Goal: Information Seeking & Learning: Learn about a topic

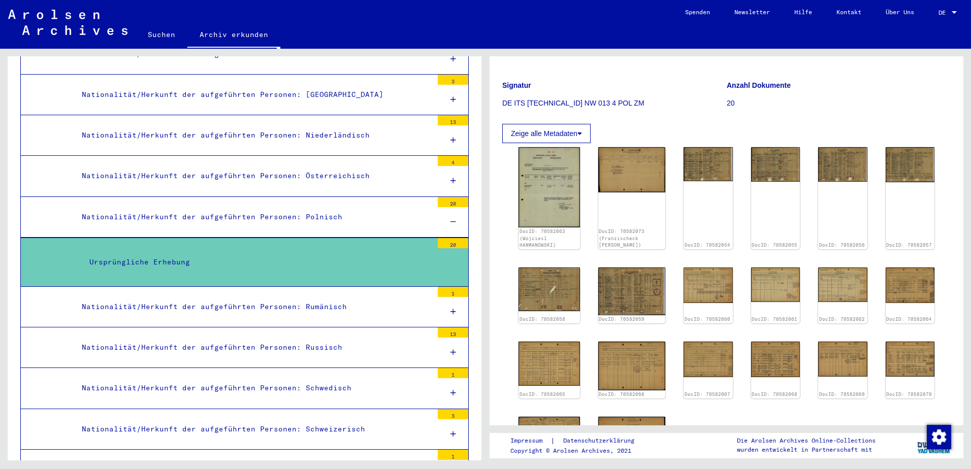
scroll to position [102, 0]
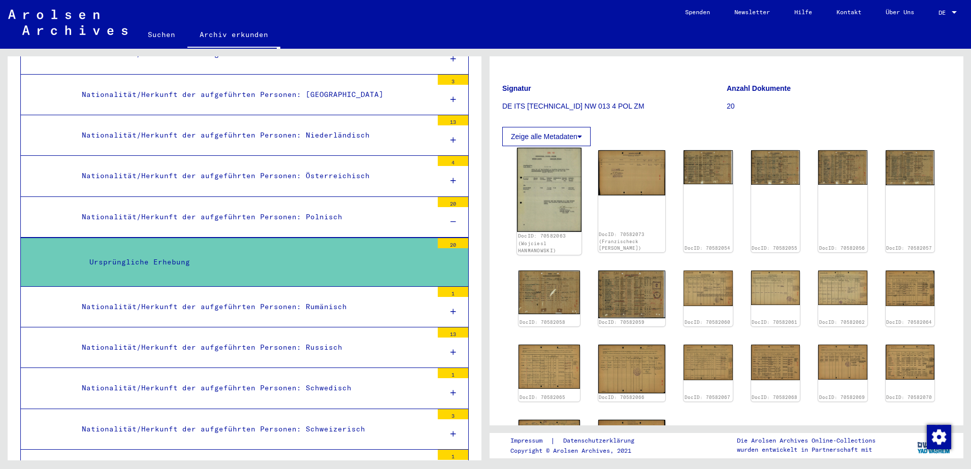
click at [560, 173] on img at bounding box center [549, 190] width 65 height 84
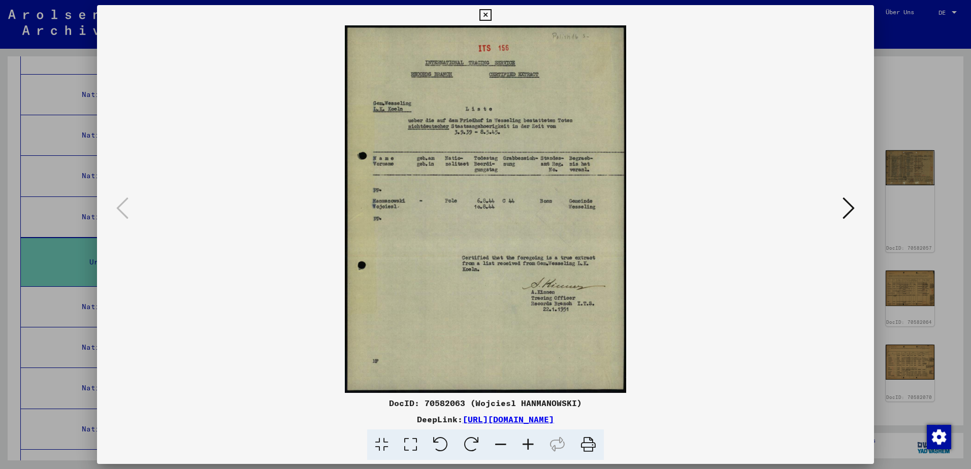
click at [850, 208] on icon at bounding box center [849, 208] width 12 height 24
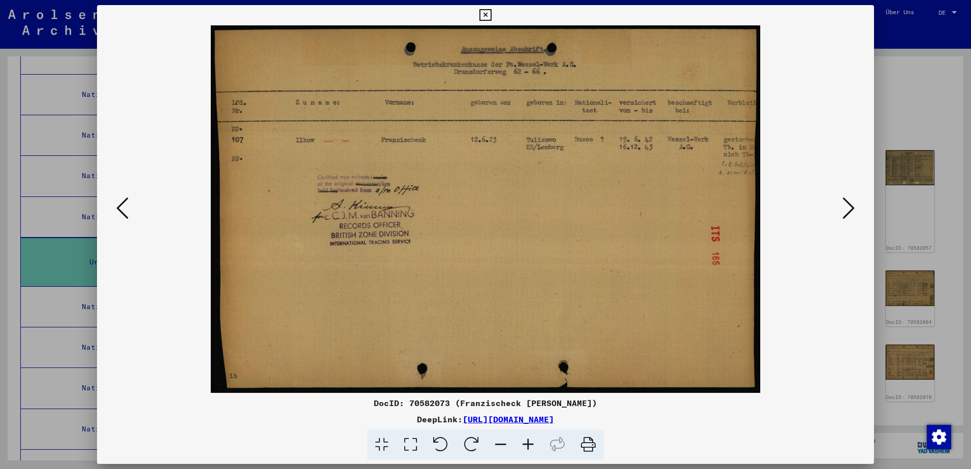
click at [850, 208] on icon at bounding box center [849, 208] width 12 height 24
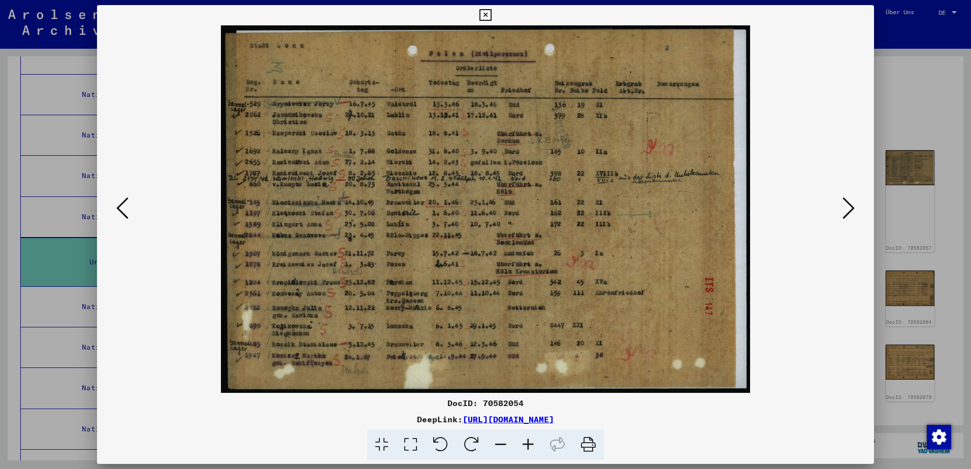
click at [850, 208] on icon at bounding box center [849, 208] width 12 height 24
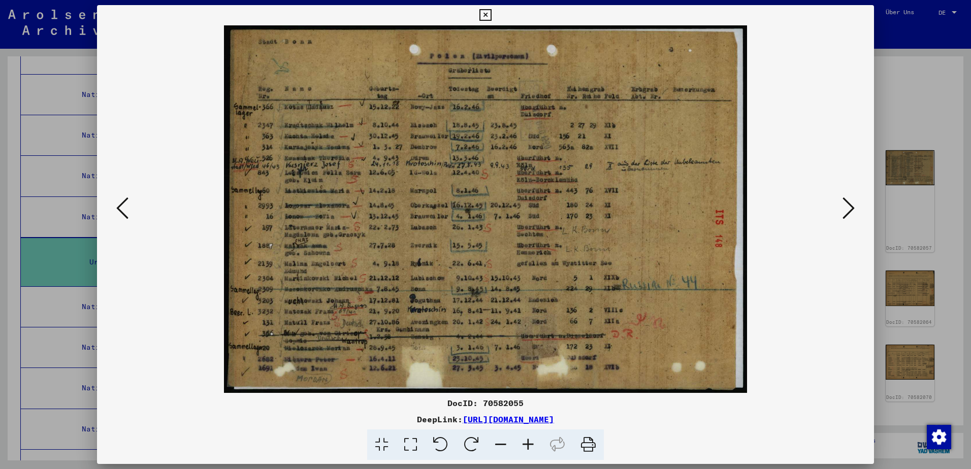
click at [850, 208] on icon at bounding box center [849, 208] width 12 height 24
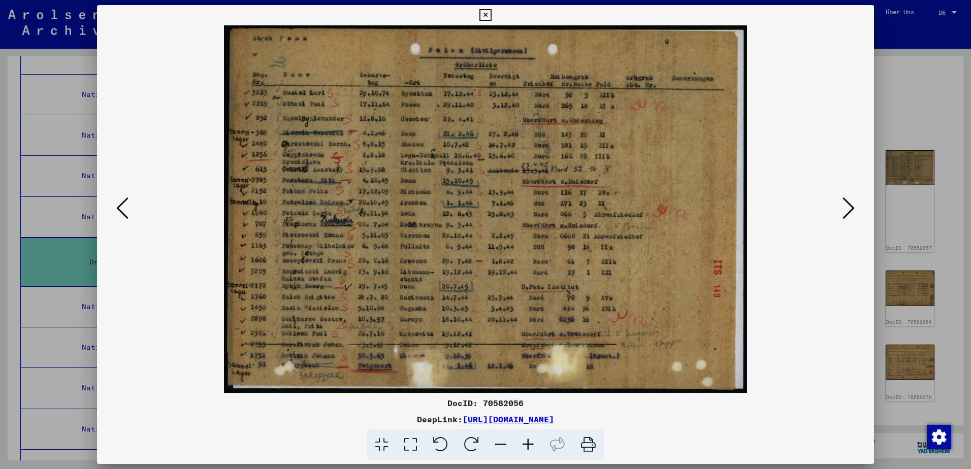
click at [850, 208] on icon at bounding box center [849, 208] width 12 height 24
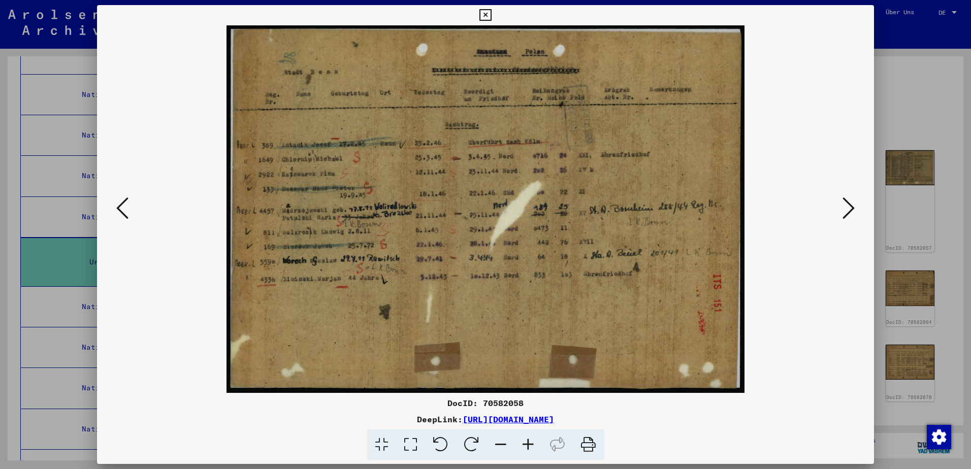
click at [850, 208] on icon at bounding box center [849, 208] width 12 height 24
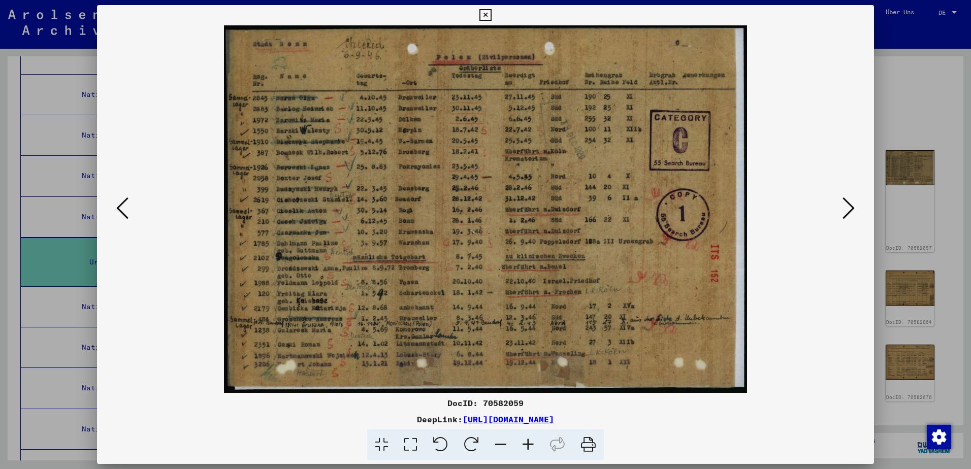
click at [850, 208] on icon at bounding box center [849, 208] width 12 height 24
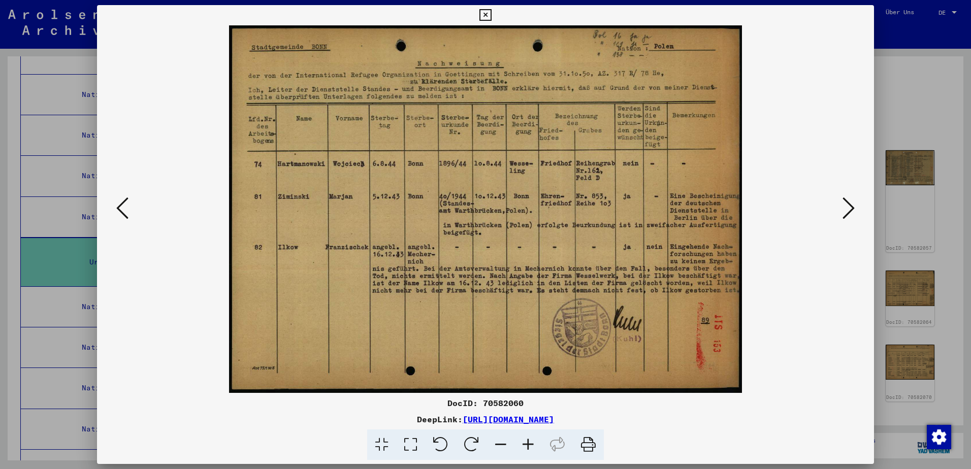
click at [853, 203] on icon at bounding box center [849, 208] width 12 height 24
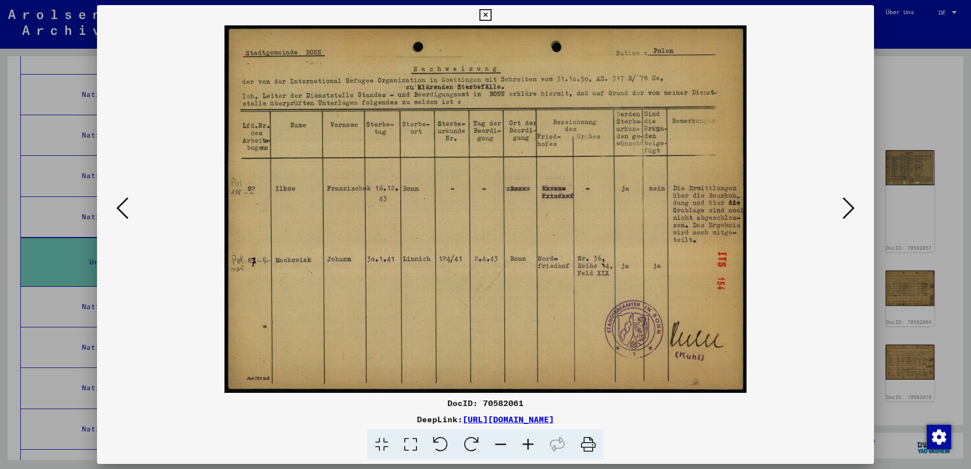
drag, startPoint x: 853, startPoint y: 203, endPoint x: 827, endPoint y: 181, distance: 33.9
click at [828, 177] on img at bounding box center [486, 209] width 708 height 368
click at [845, 206] on icon at bounding box center [849, 208] width 12 height 24
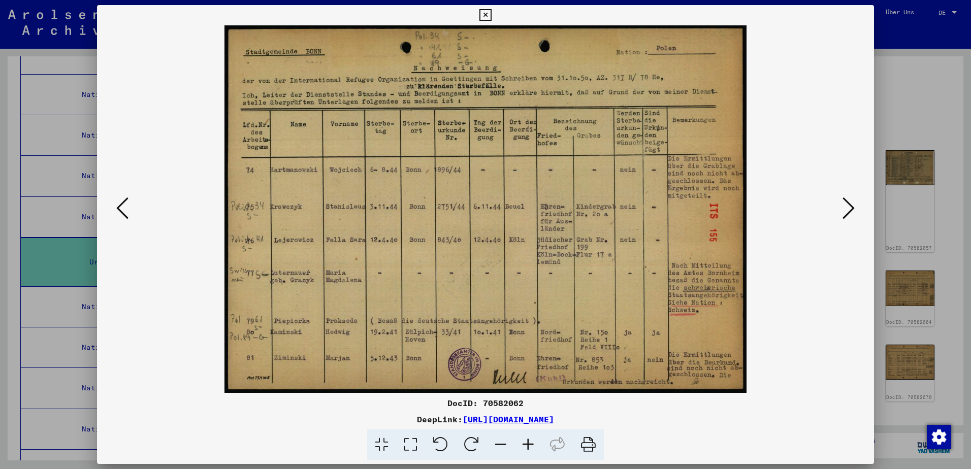
click at [844, 211] on icon at bounding box center [849, 208] width 12 height 24
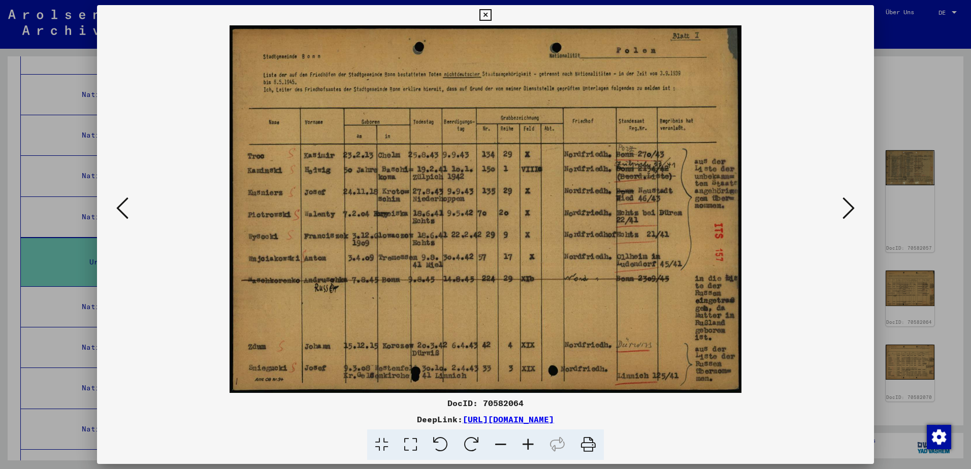
click at [844, 211] on icon at bounding box center [849, 208] width 12 height 24
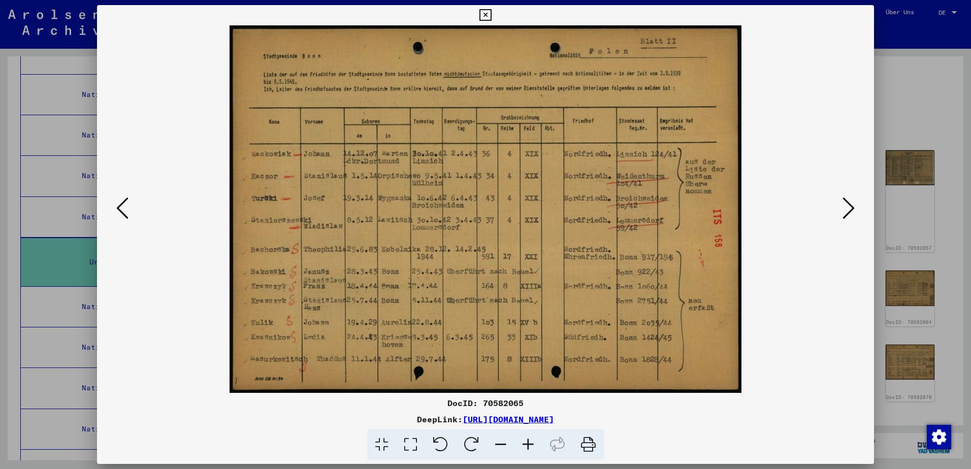
click at [844, 211] on icon at bounding box center [849, 208] width 12 height 24
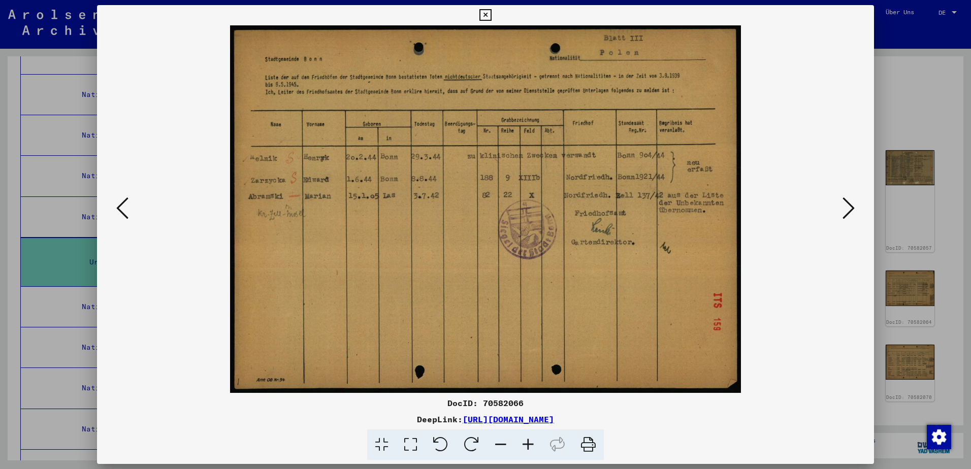
drag, startPoint x: 844, startPoint y: 211, endPoint x: 820, endPoint y: 142, distance: 72.8
click at [820, 142] on img at bounding box center [486, 209] width 708 height 368
click at [839, 204] on img at bounding box center [486, 209] width 708 height 368
click at [845, 210] on icon at bounding box center [849, 208] width 12 height 24
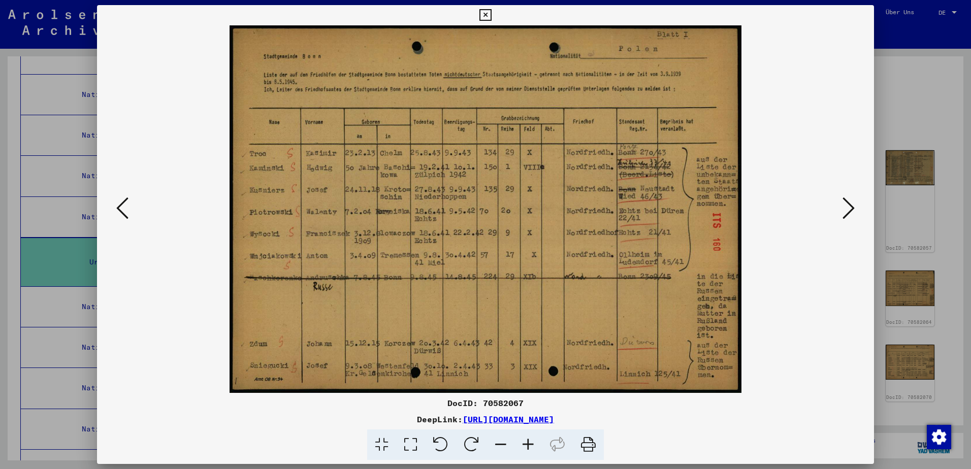
click at [845, 210] on icon at bounding box center [849, 208] width 12 height 24
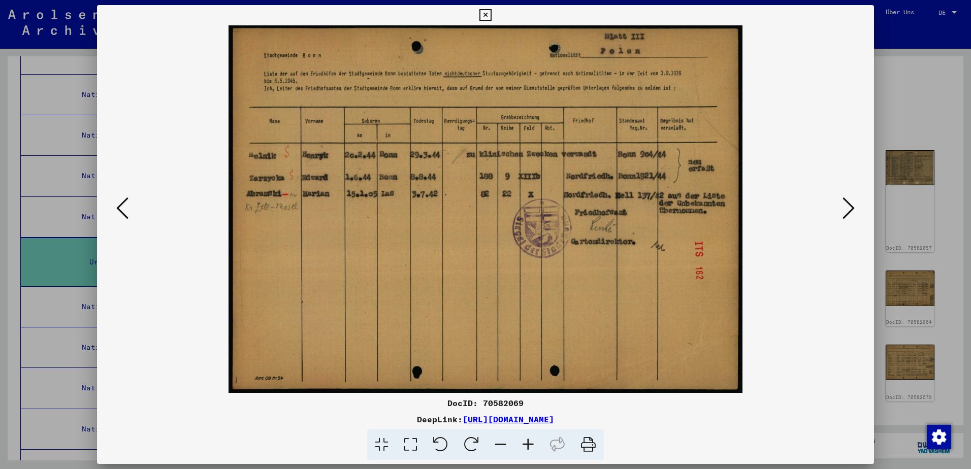
click at [845, 210] on icon at bounding box center [849, 208] width 12 height 24
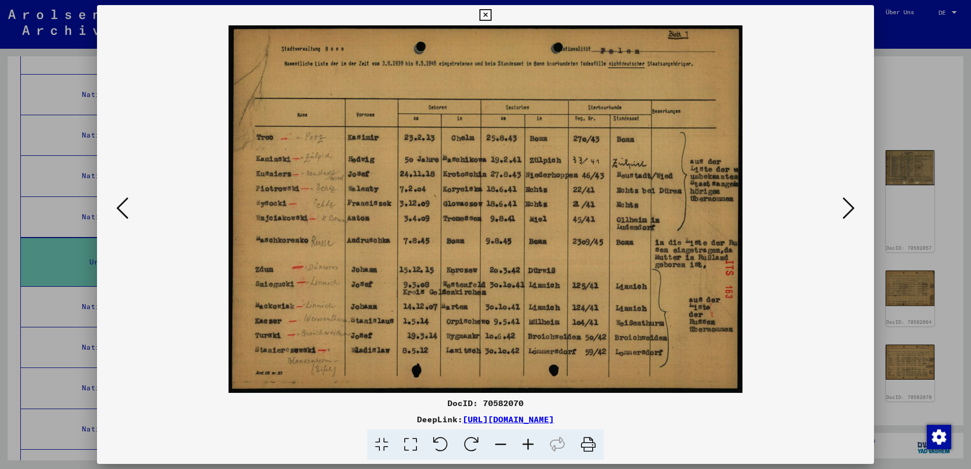
click at [925, 81] on div at bounding box center [485, 234] width 971 height 469
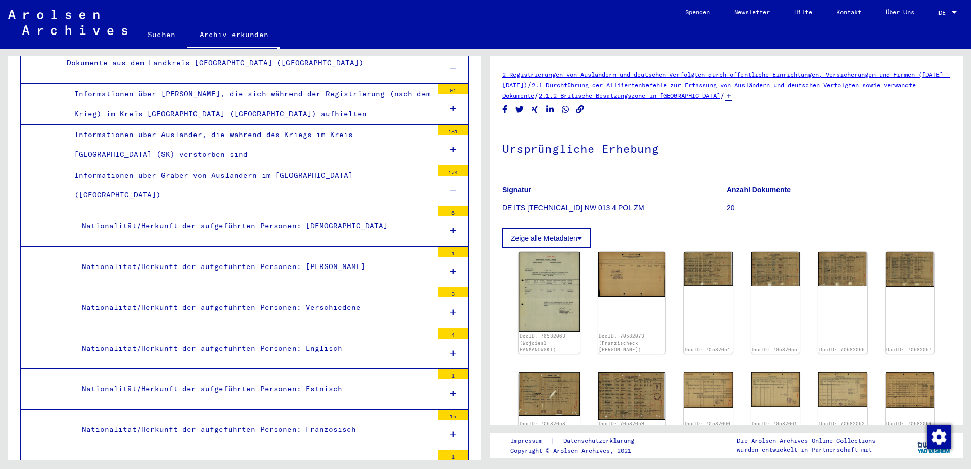
scroll to position [1067, 0]
